Goal: Navigation & Orientation: Find specific page/section

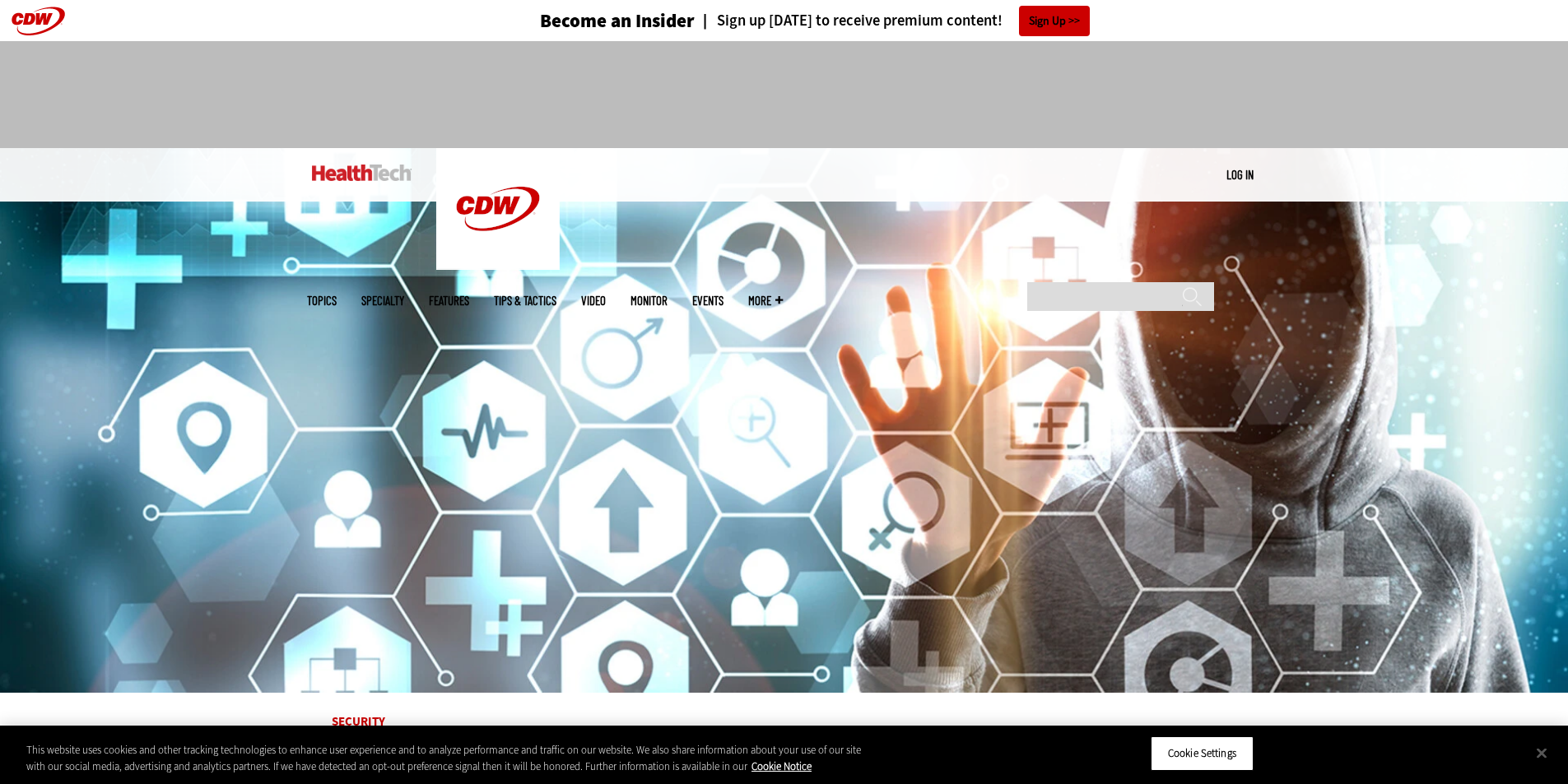
click at [1088, 78] on div at bounding box center [784, 88] width 955 height 93
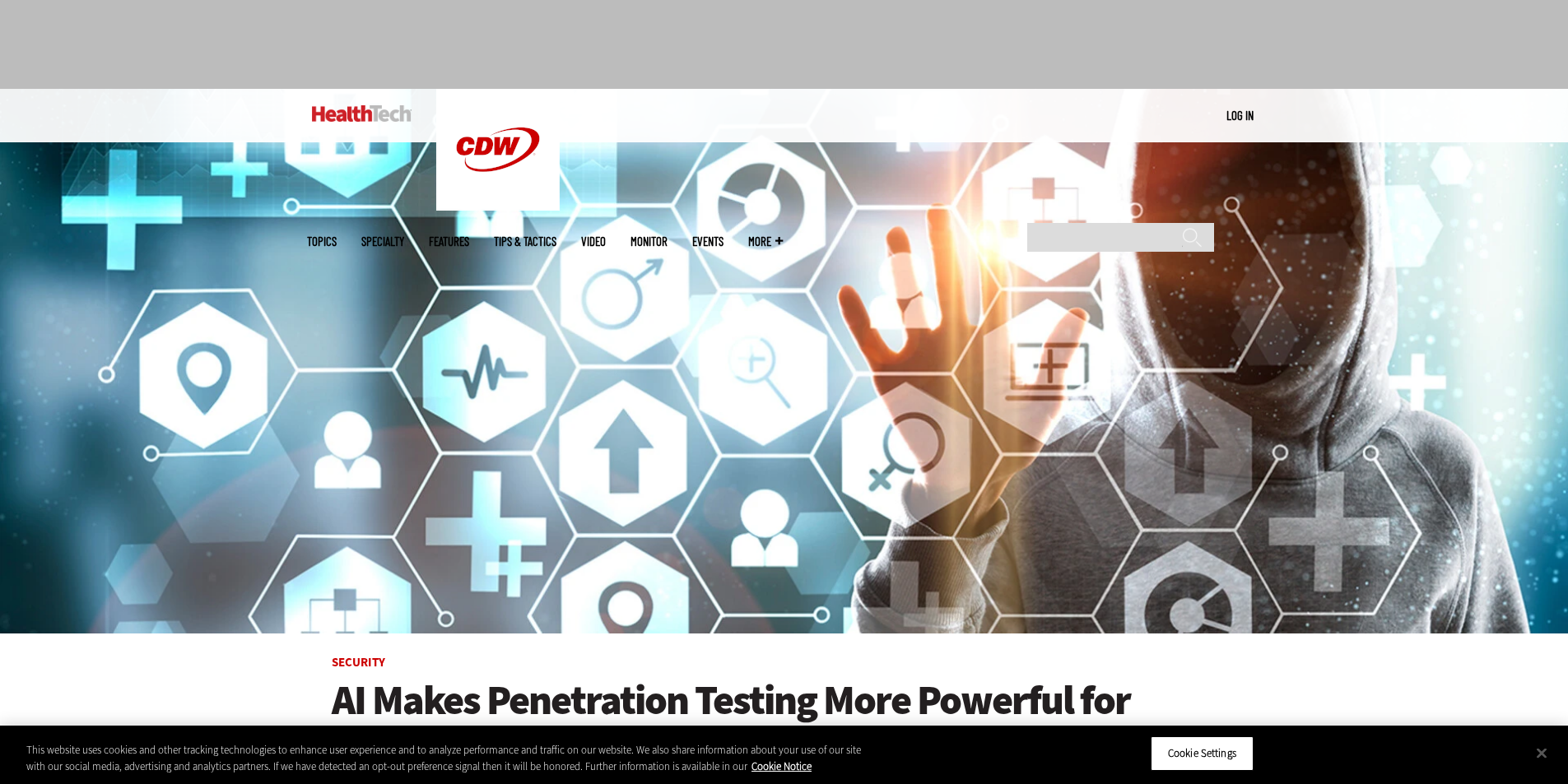
scroll to position [280, 0]
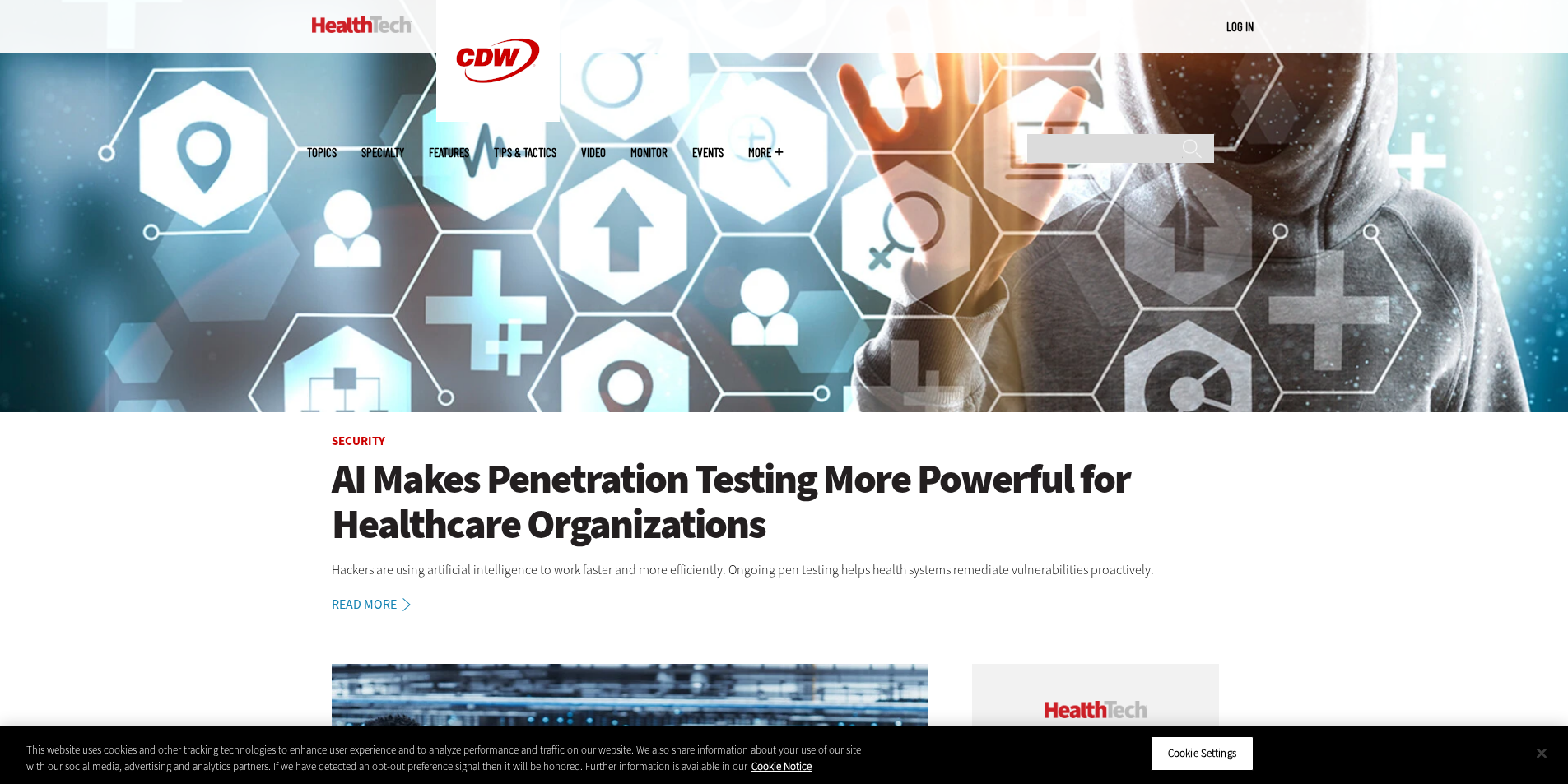
click at [1543, 751] on button "Close" at bounding box center [1541, 753] width 36 height 36
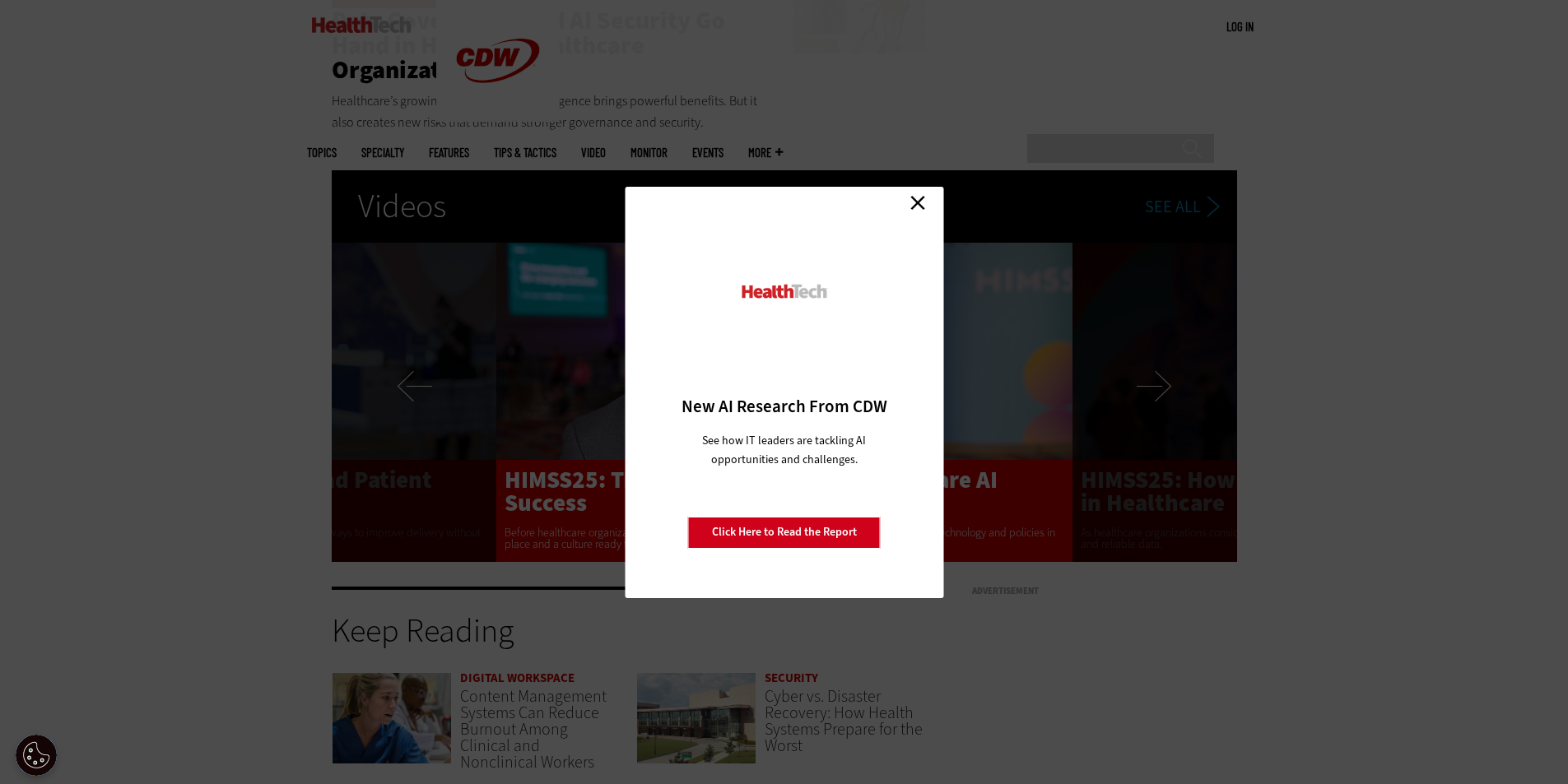
scroll to position [3045, 0]
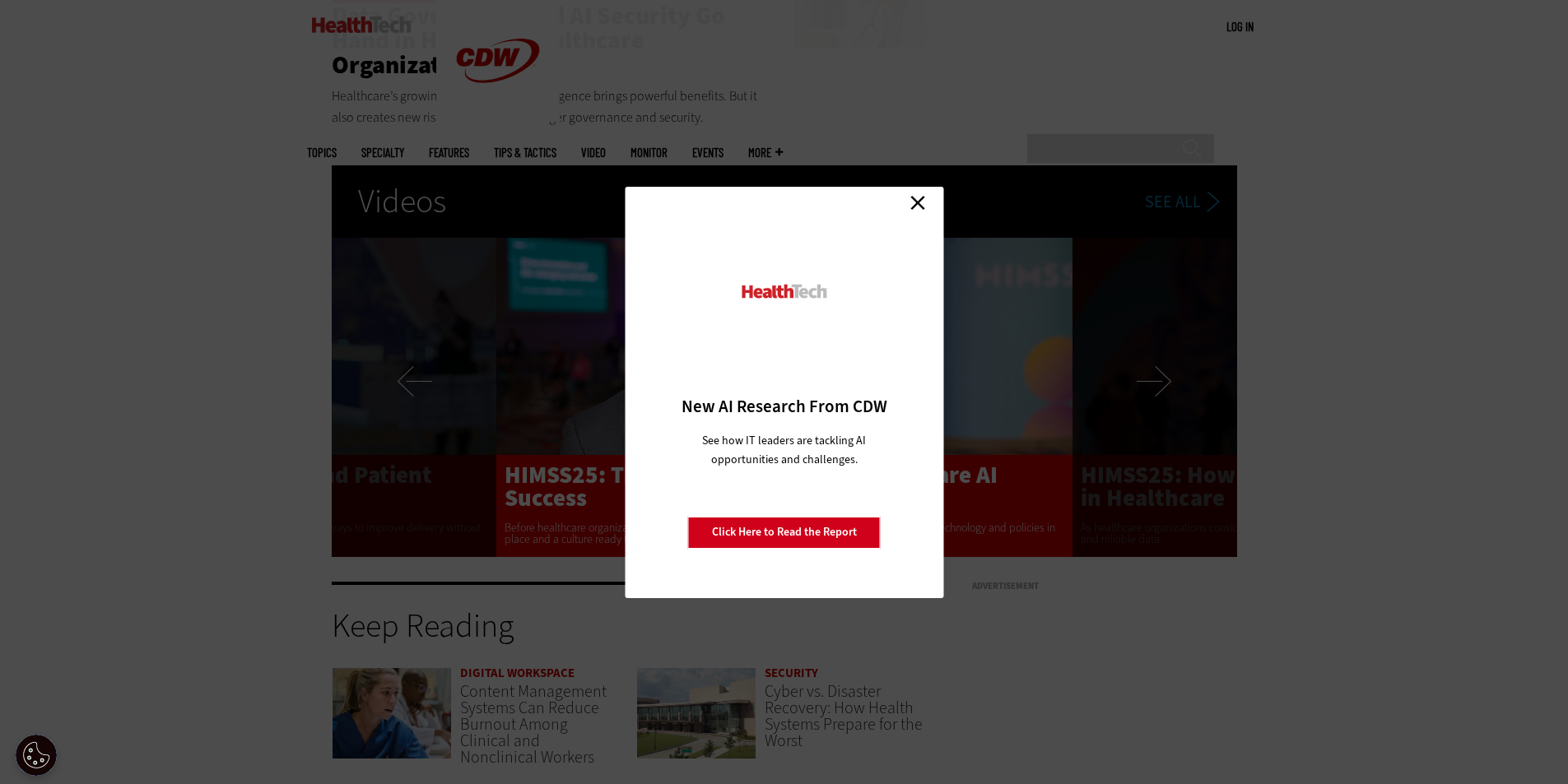
click at [913, 204] on link "Close" at bounding box center [917, 202] width 25 height 25
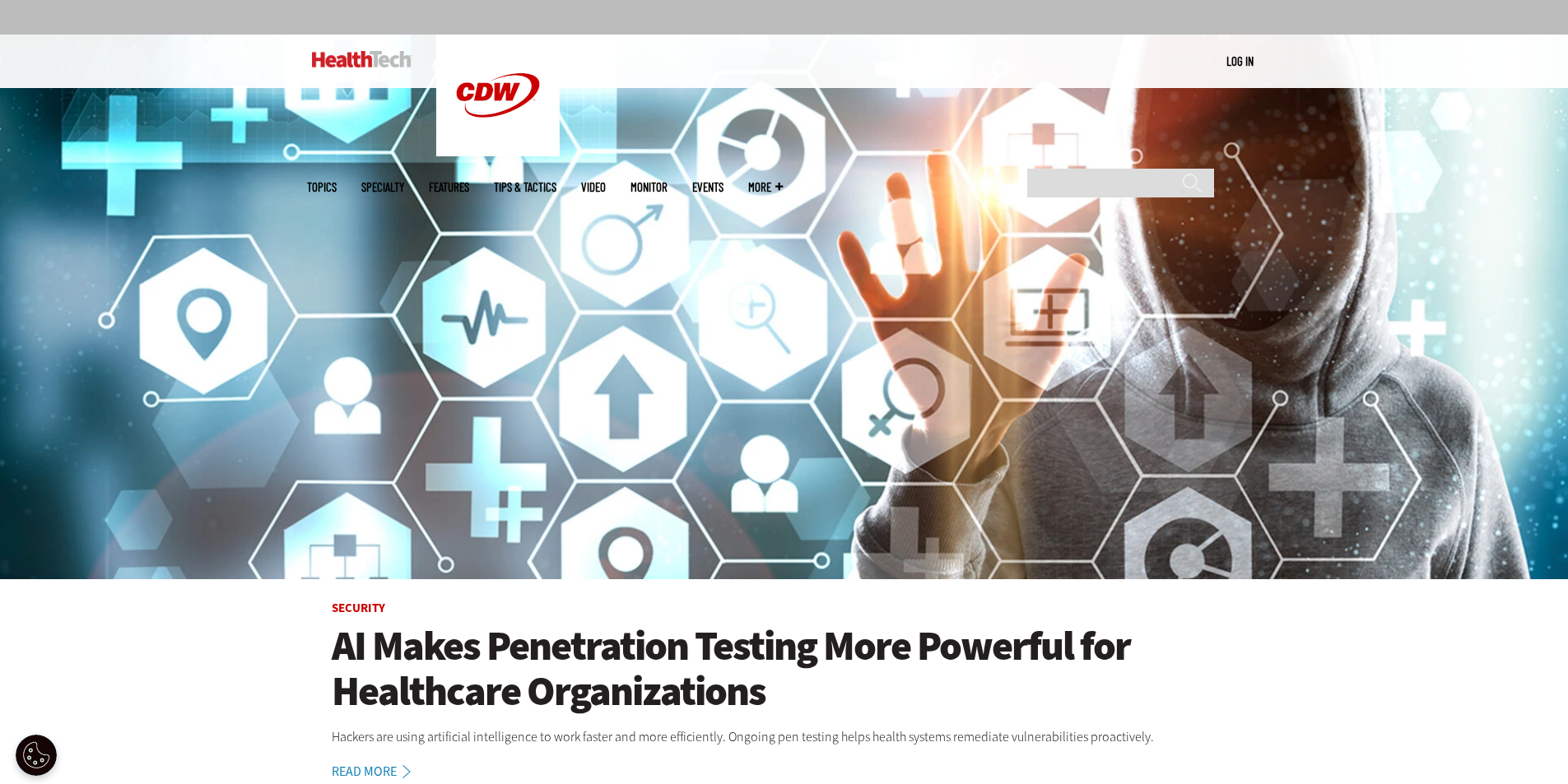
scroll to position [0, 0]
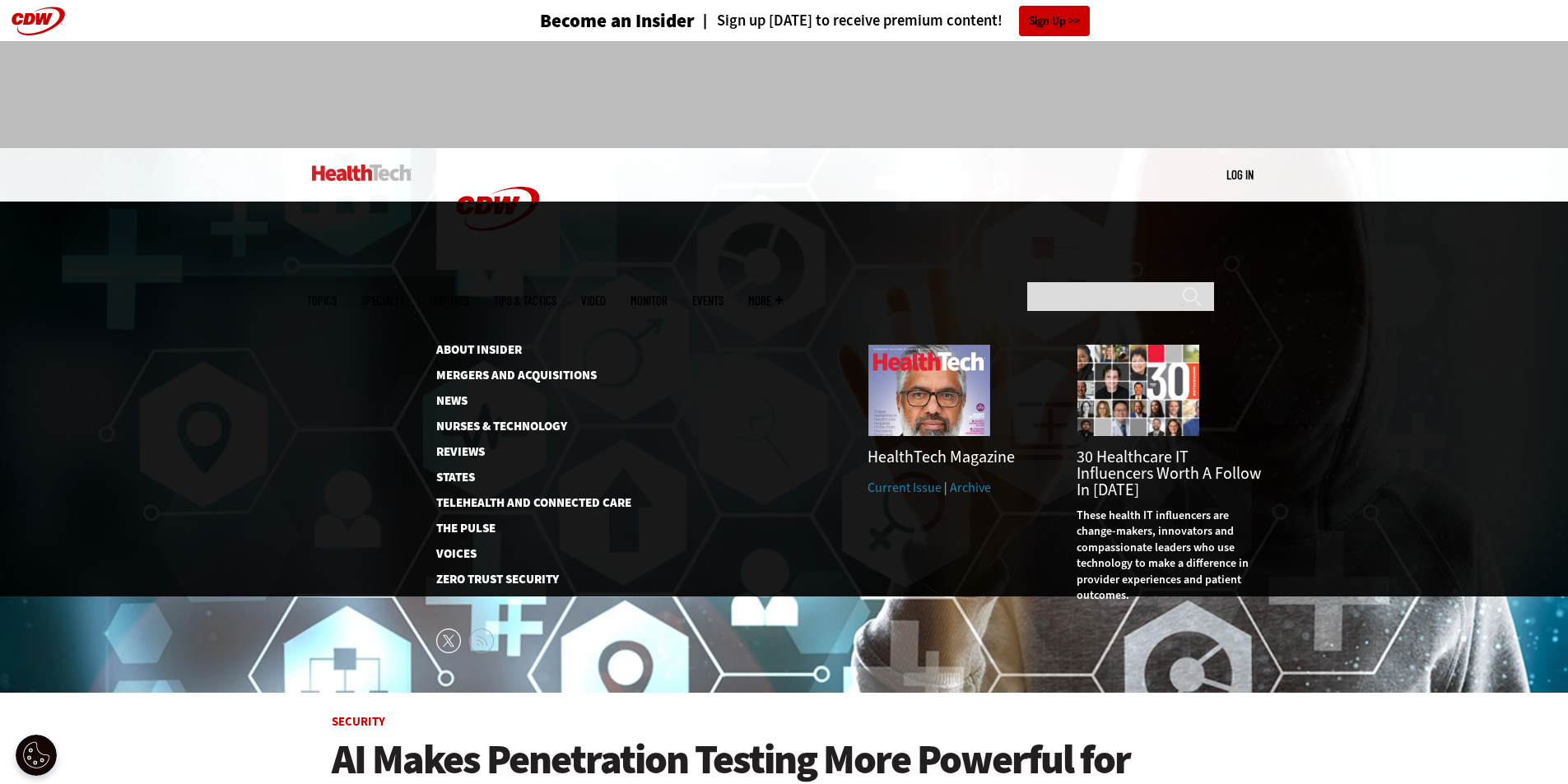
click at [783, 295] on span "More" at bounding box center [765, 301] width 35 height 13
click at [473, 446] on link "Reviews" at bounding box center [520, 452] width 169 height 13
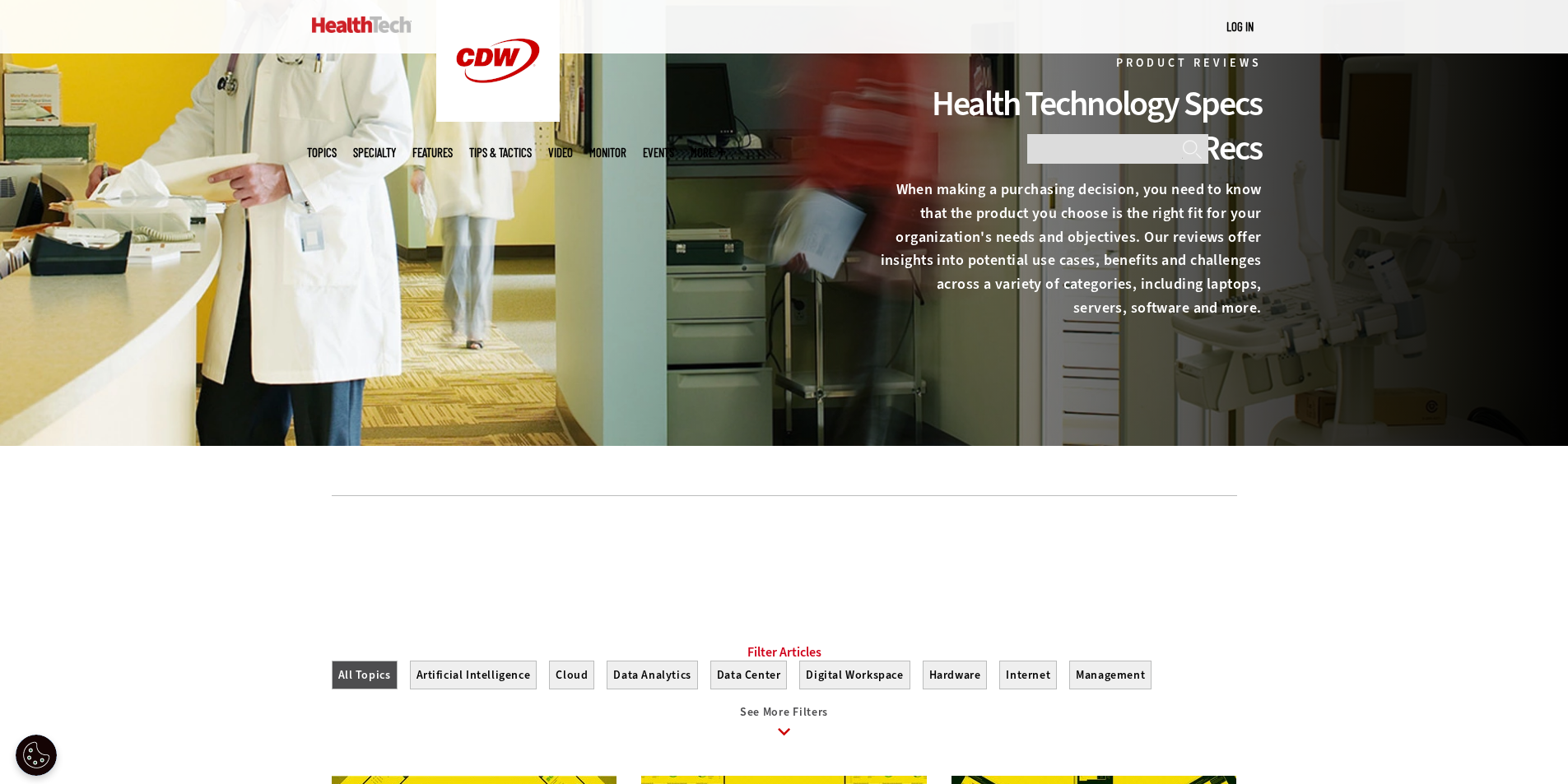
scroll to position [295, 0]
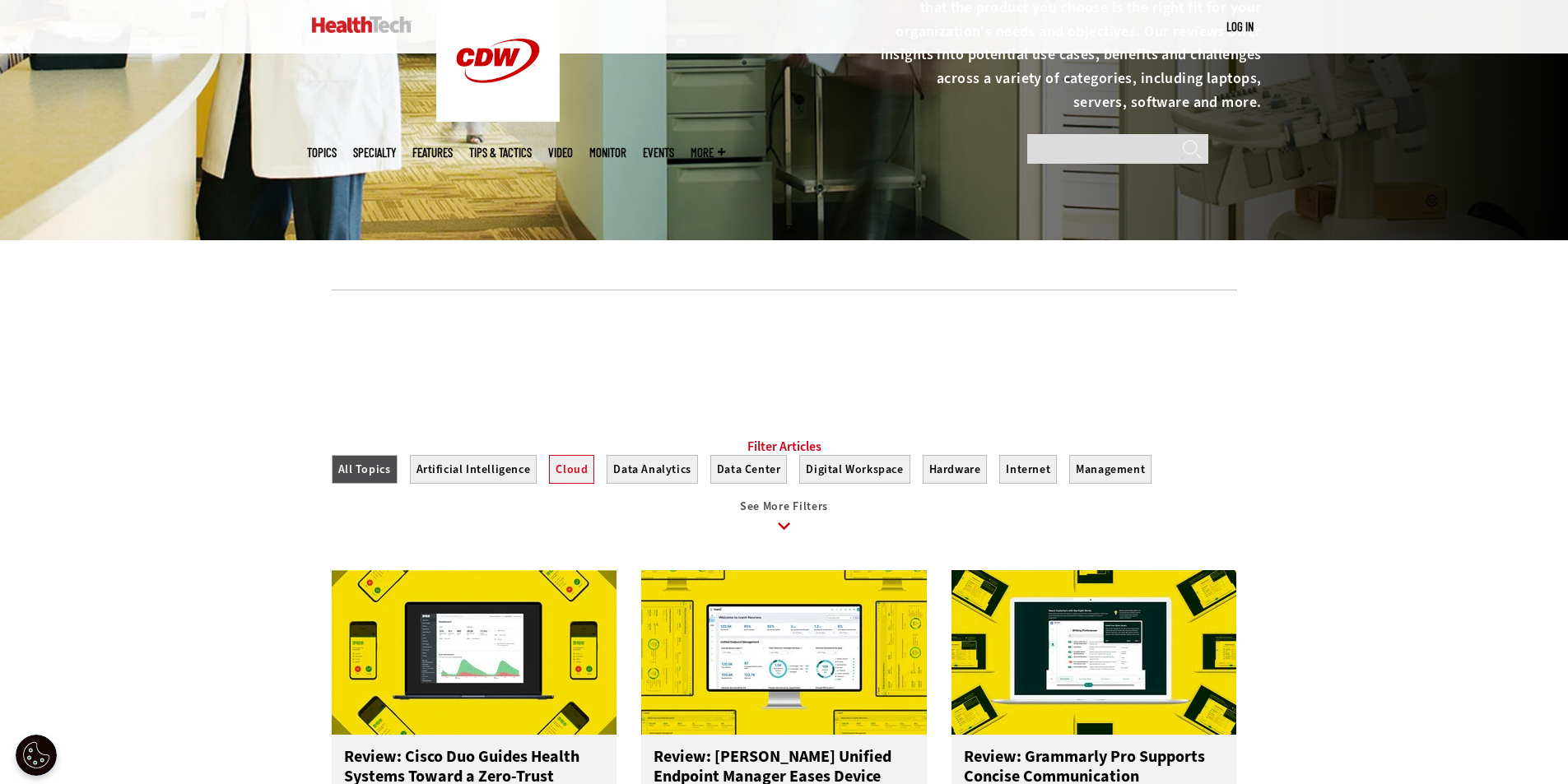
click at [567, 477] on button "Cloud" at bounding box center [571, 469] width 45 height 29
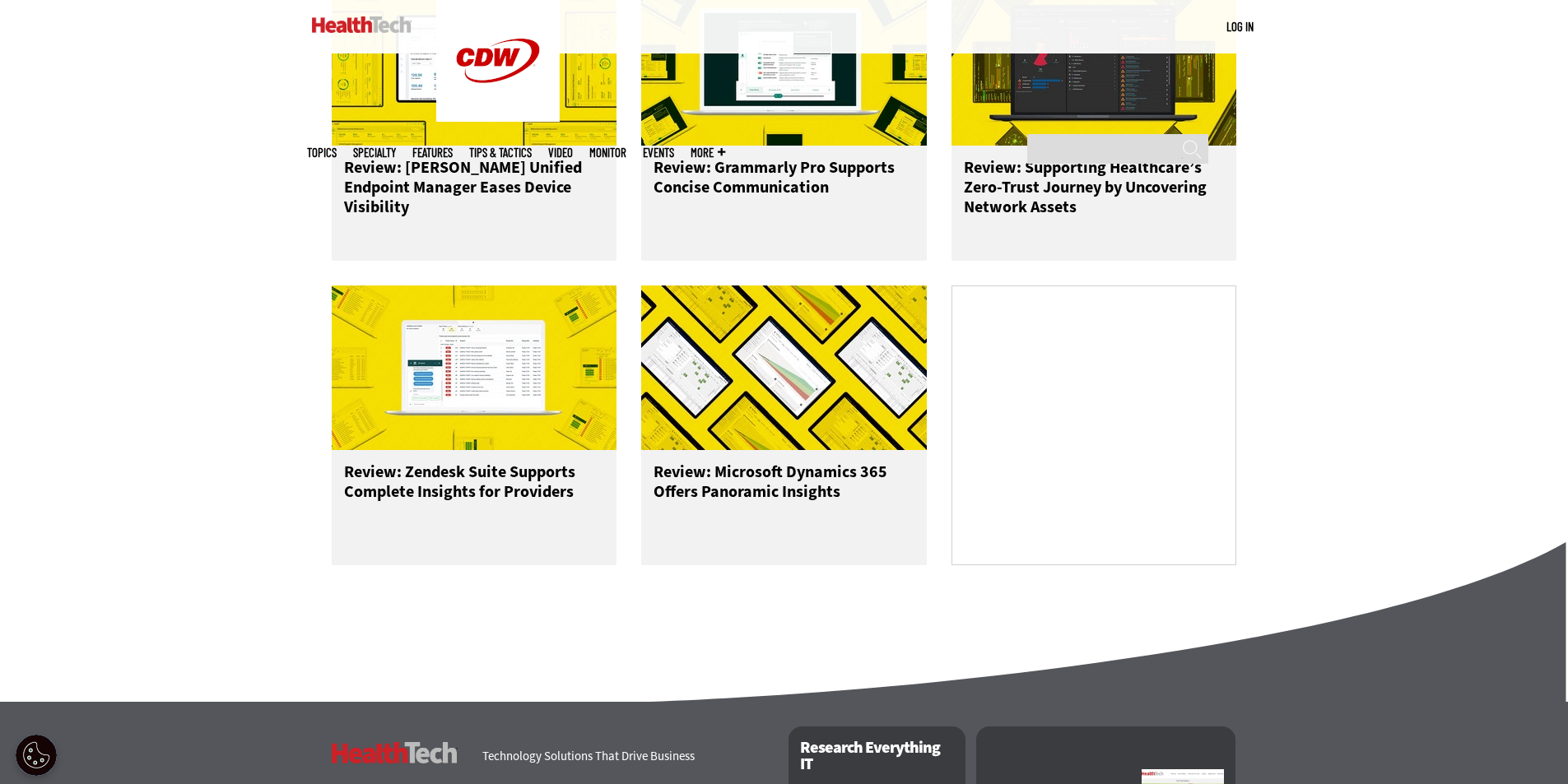
scroll to position [1215, 0]
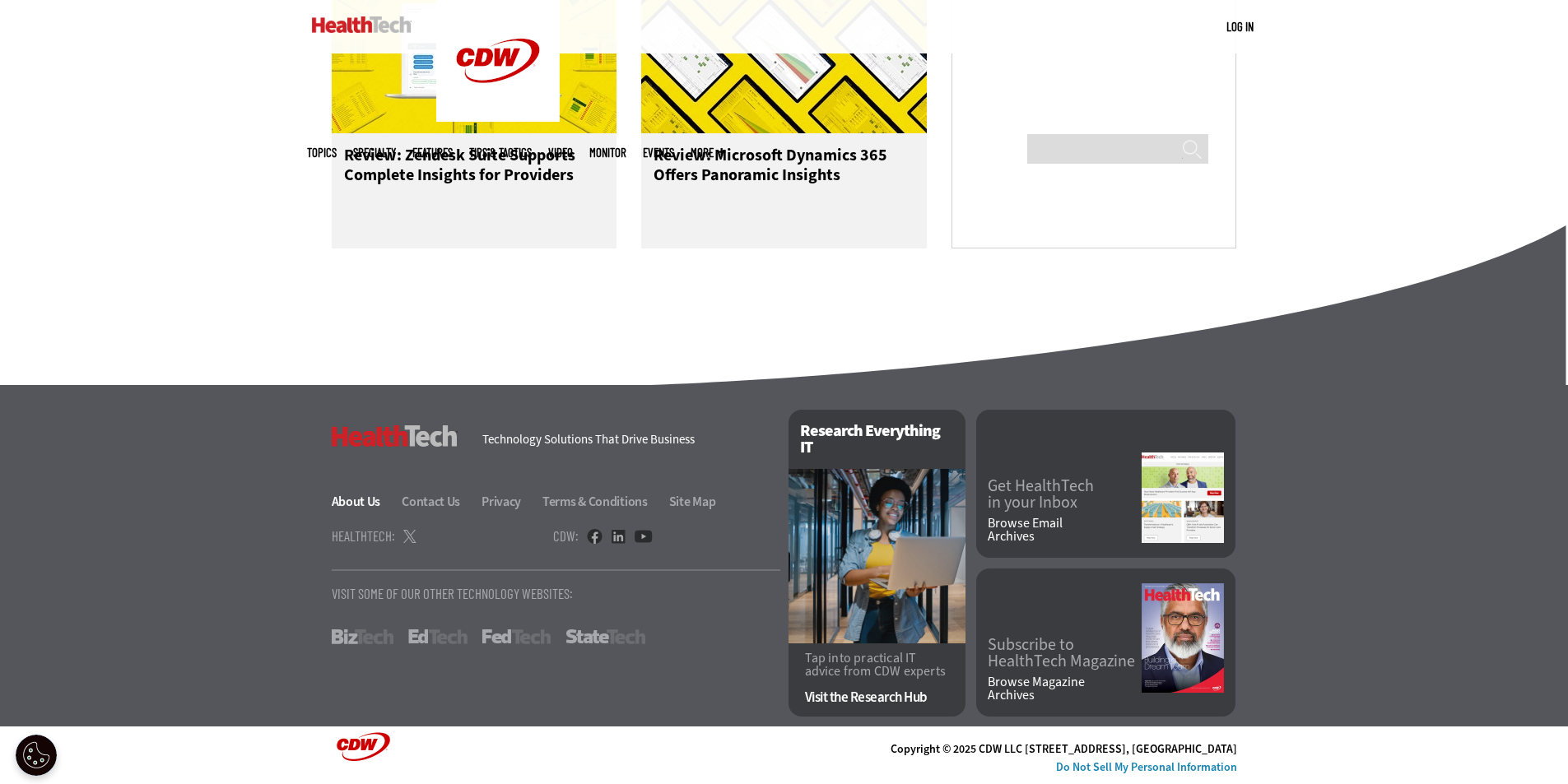
click at [367, 501] on link "About Us" at bounding box center [366, 501] width 69 height 17
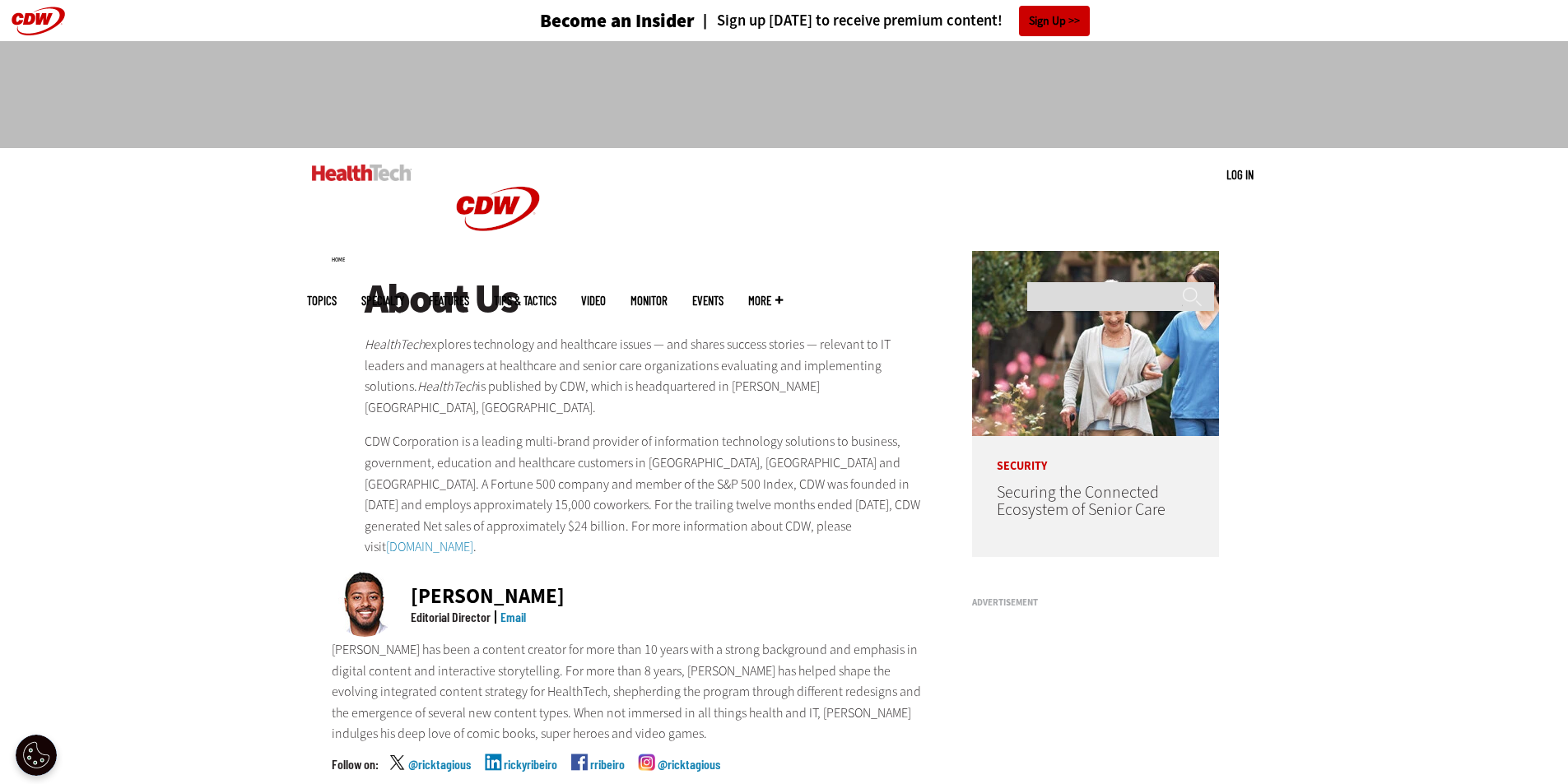
click at [504, 609] on link "Email" at bounding box center [513, 616] width 25 height 15
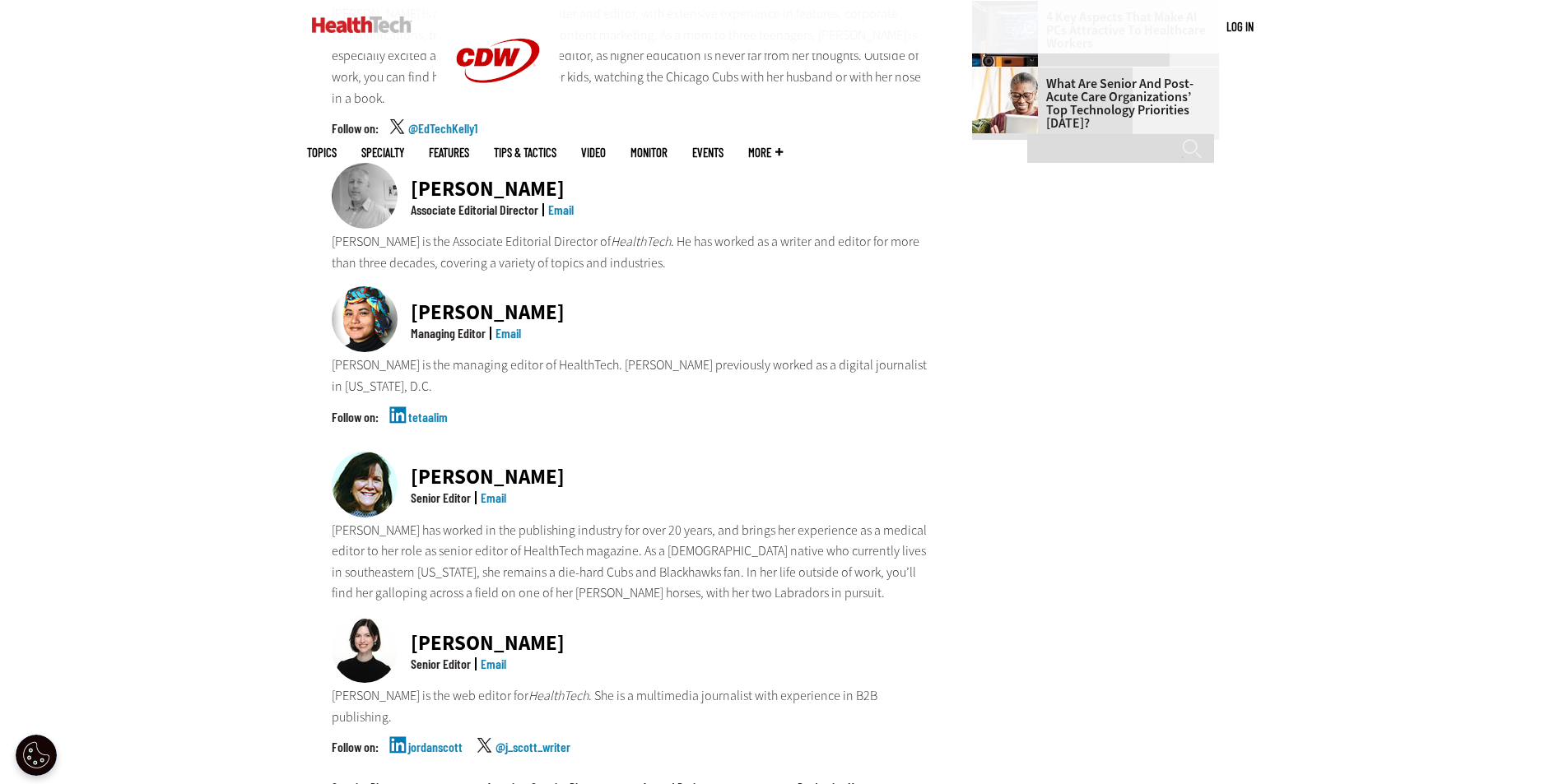
scroll to position [1063, 0]
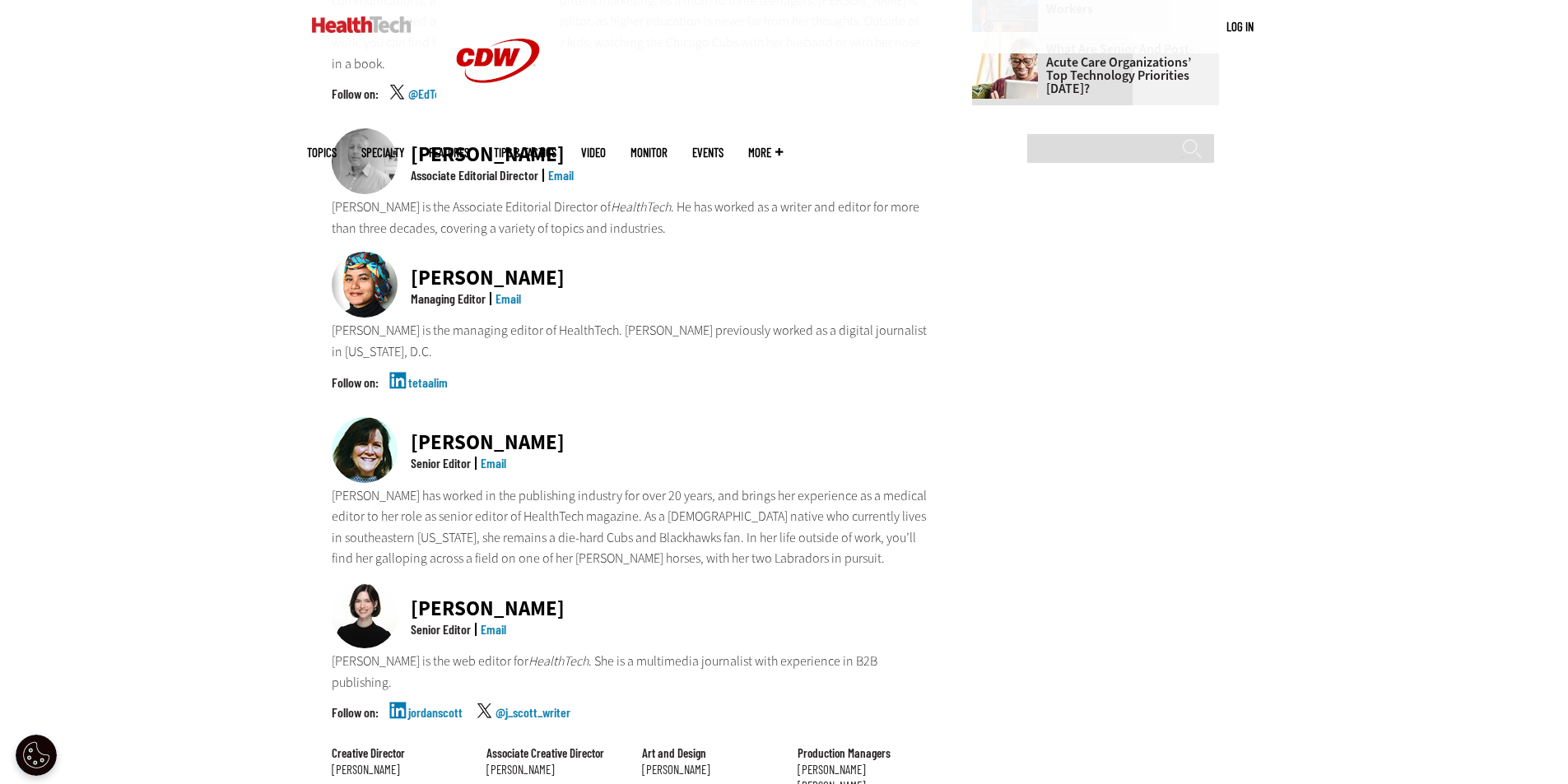
click at [501, 621] on link "Email" at bounding box center [493, 628] width 25 height 15
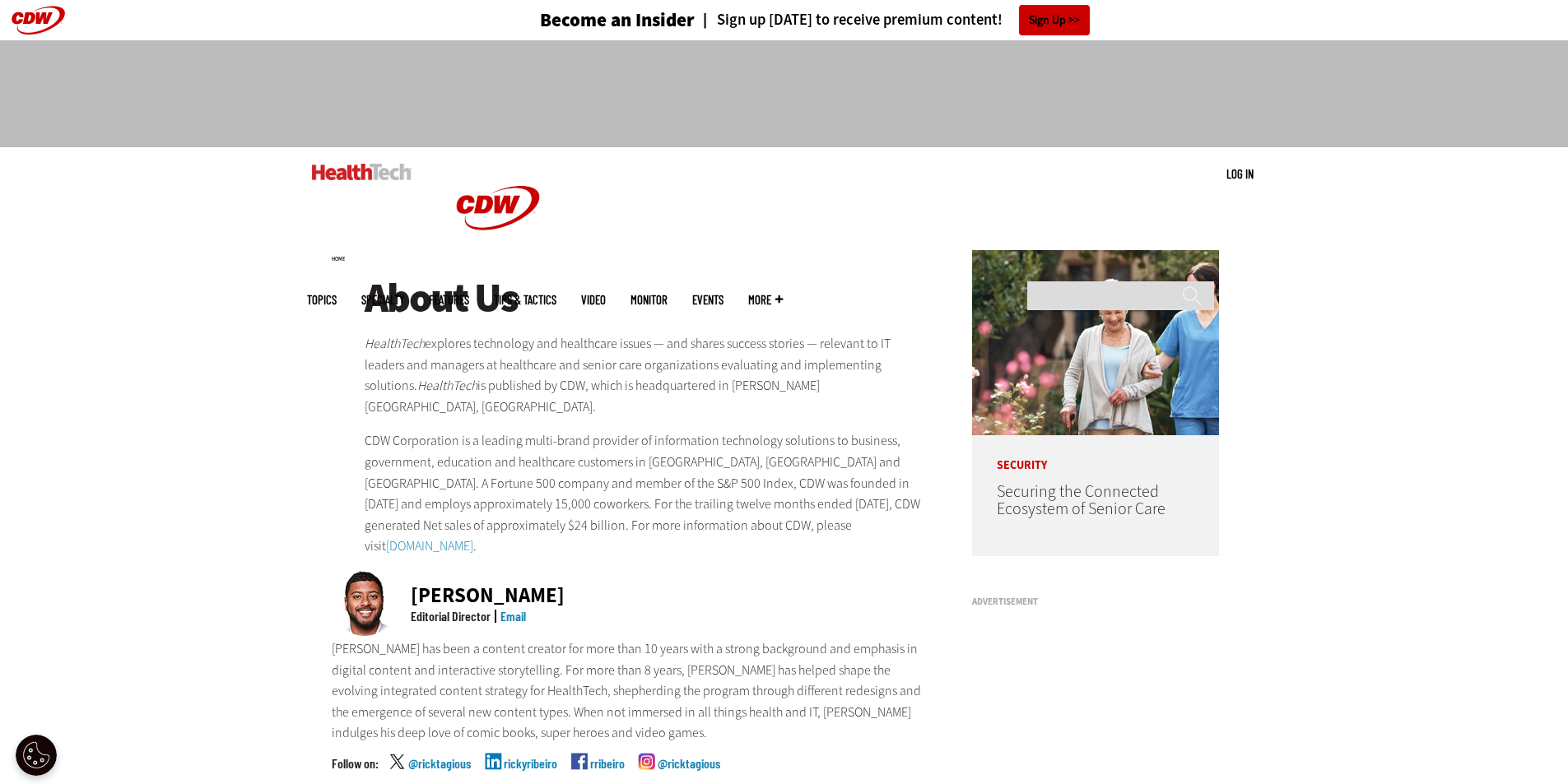
scroll to position [0, 0]
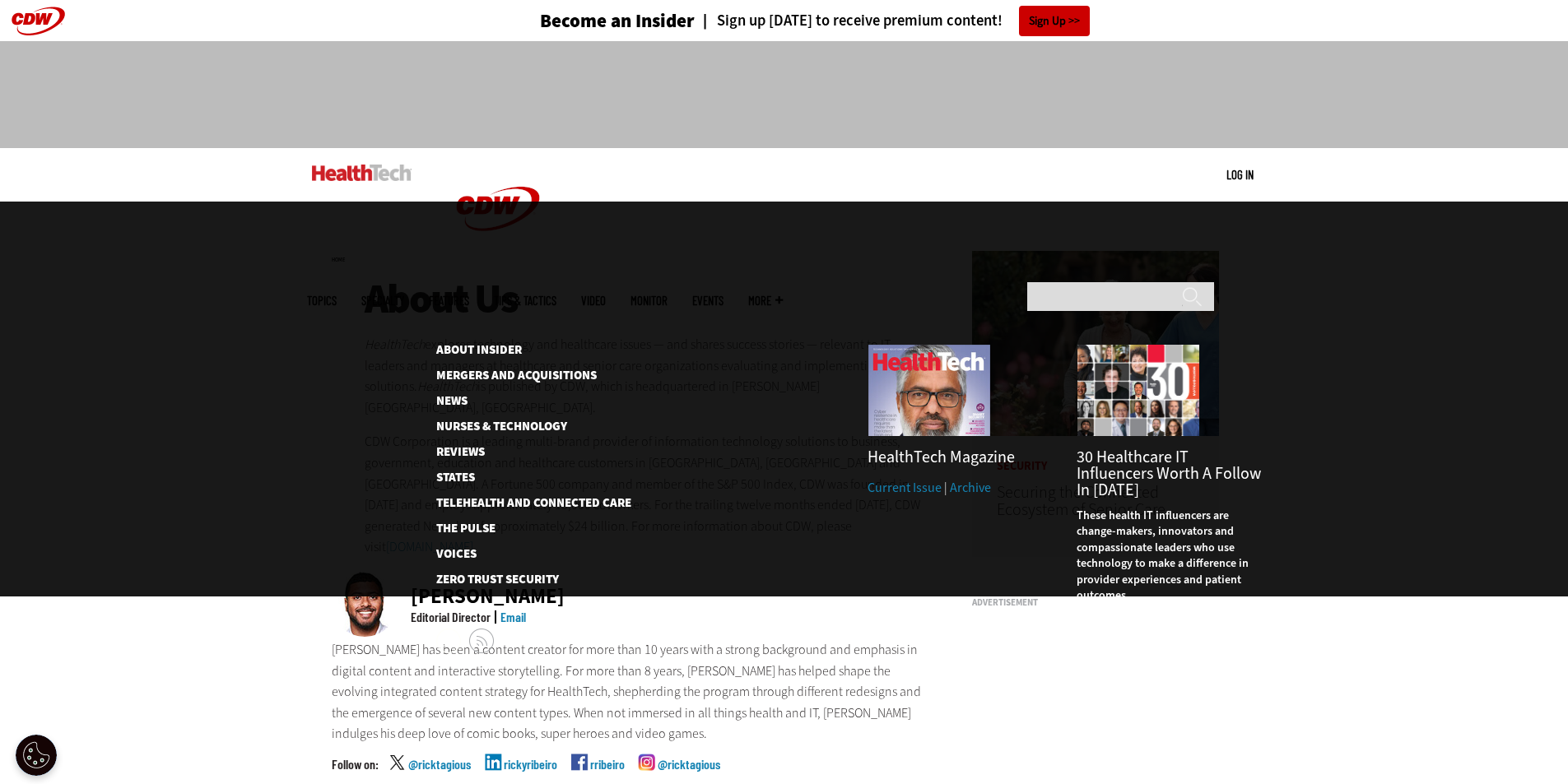
click at [783, 295] on span "More" at bounding box center [765, 301] width 35 height 13
click at [723, 295] on link "Events" at bounding box center [707, 301] width 31 height 13
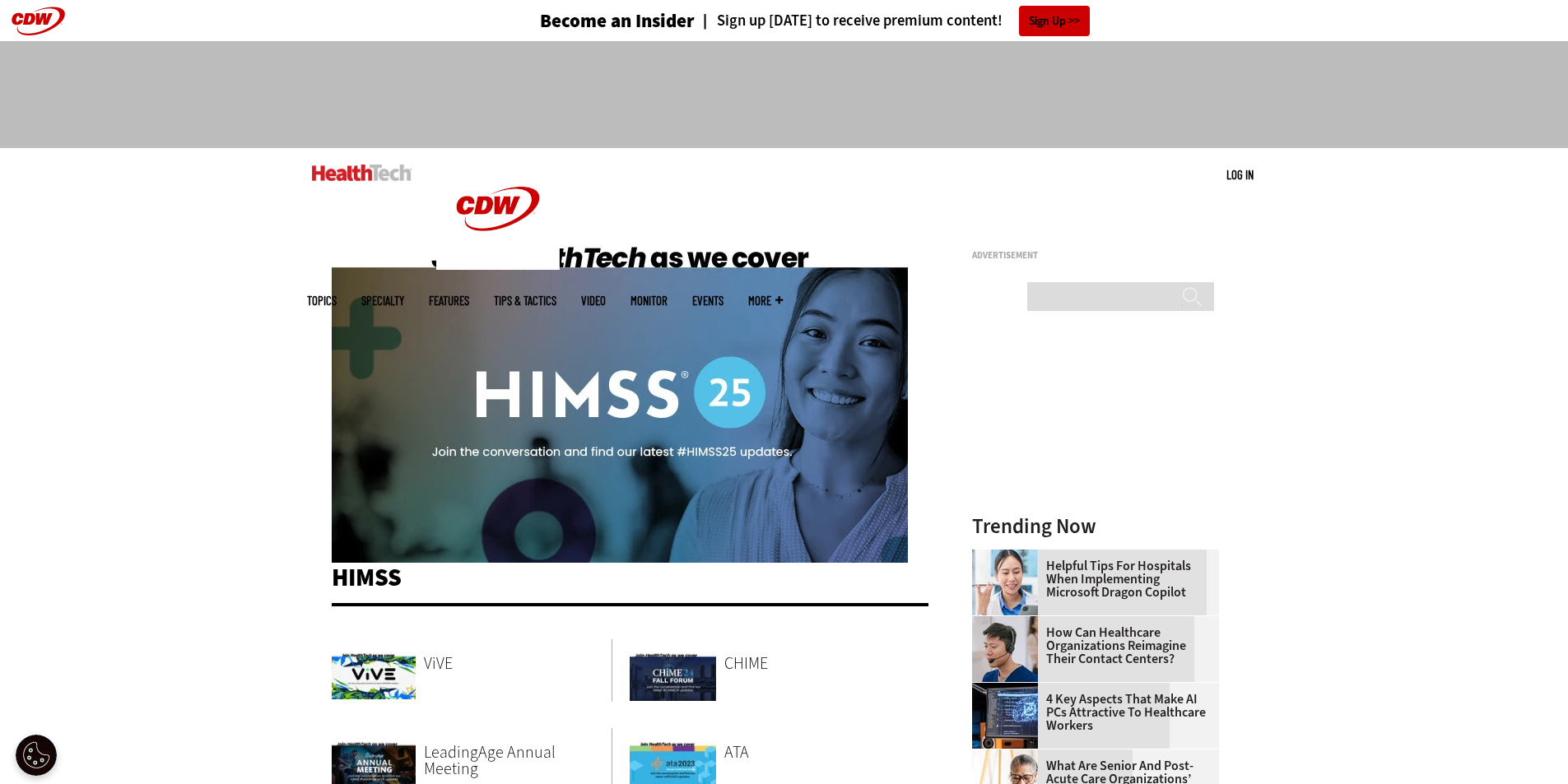
click at [668, 295] on link "MonITor" at bounding box center [649, 301] width 37 height 13
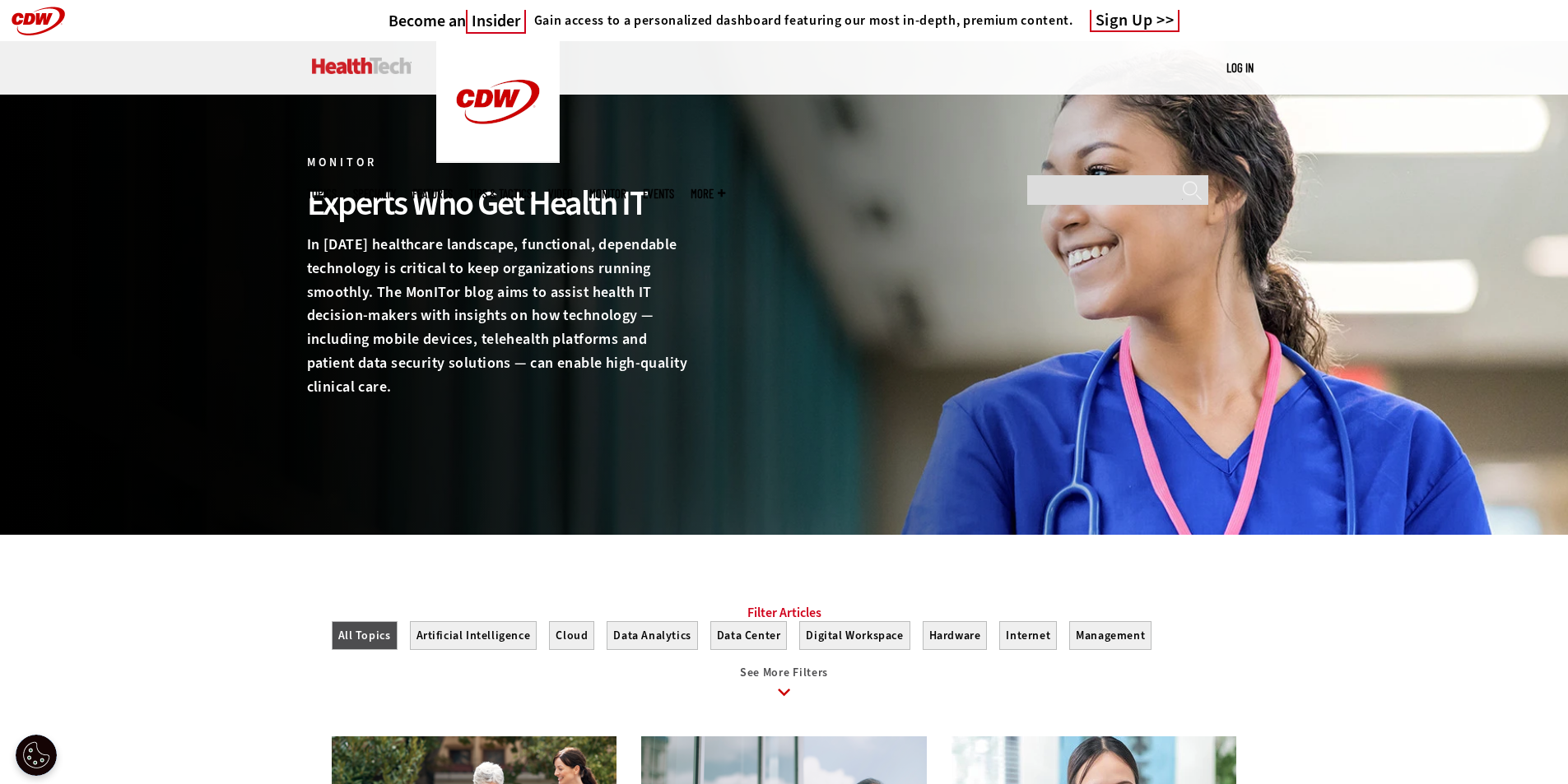
click at [532, 188] on link "Tips & Tactics" at bounding box center [501, 194] width 63 height 13
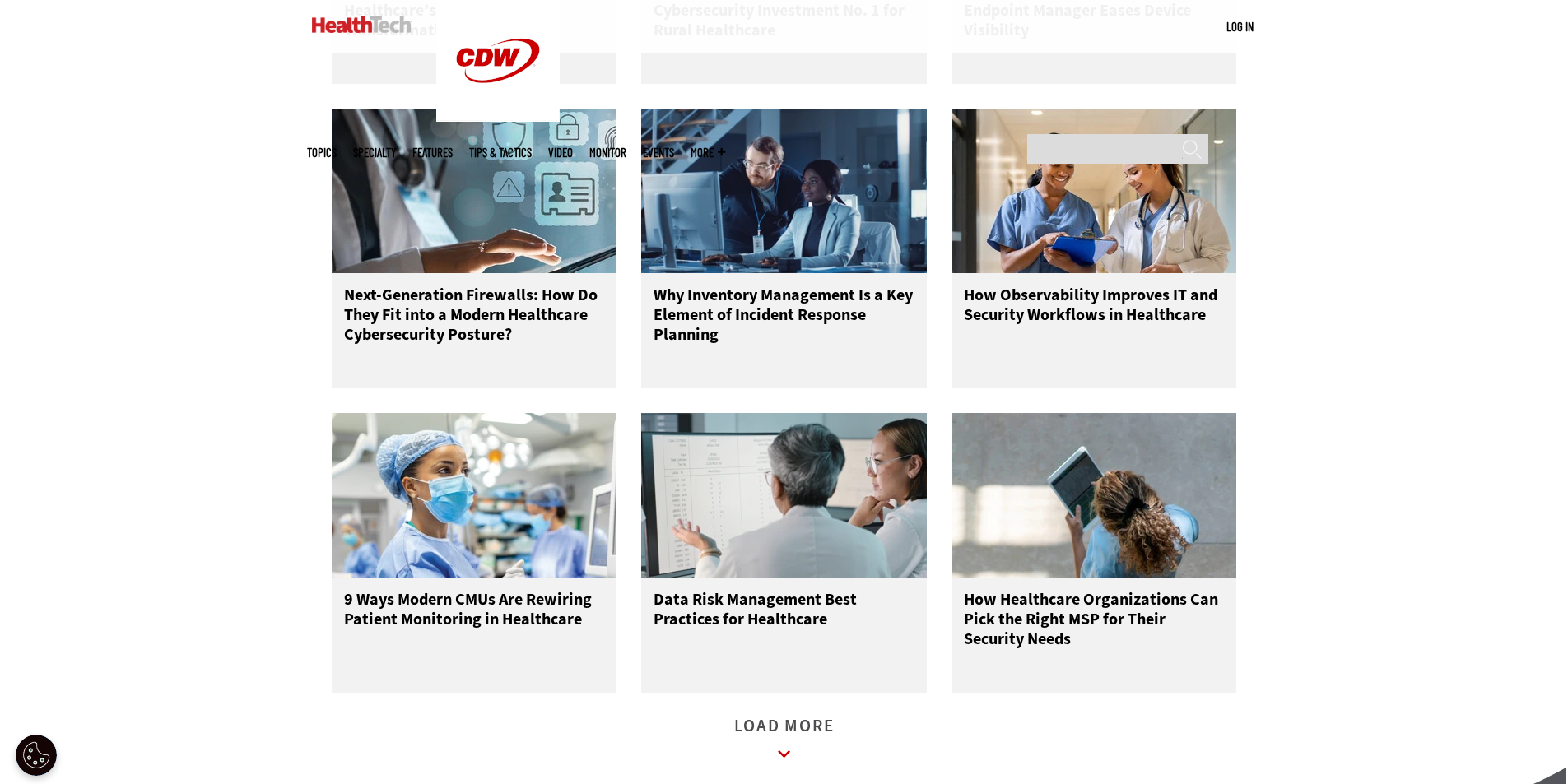
scroll to position [1868, 0]
